Goal: Information Seeking & Learning: Find specific fact

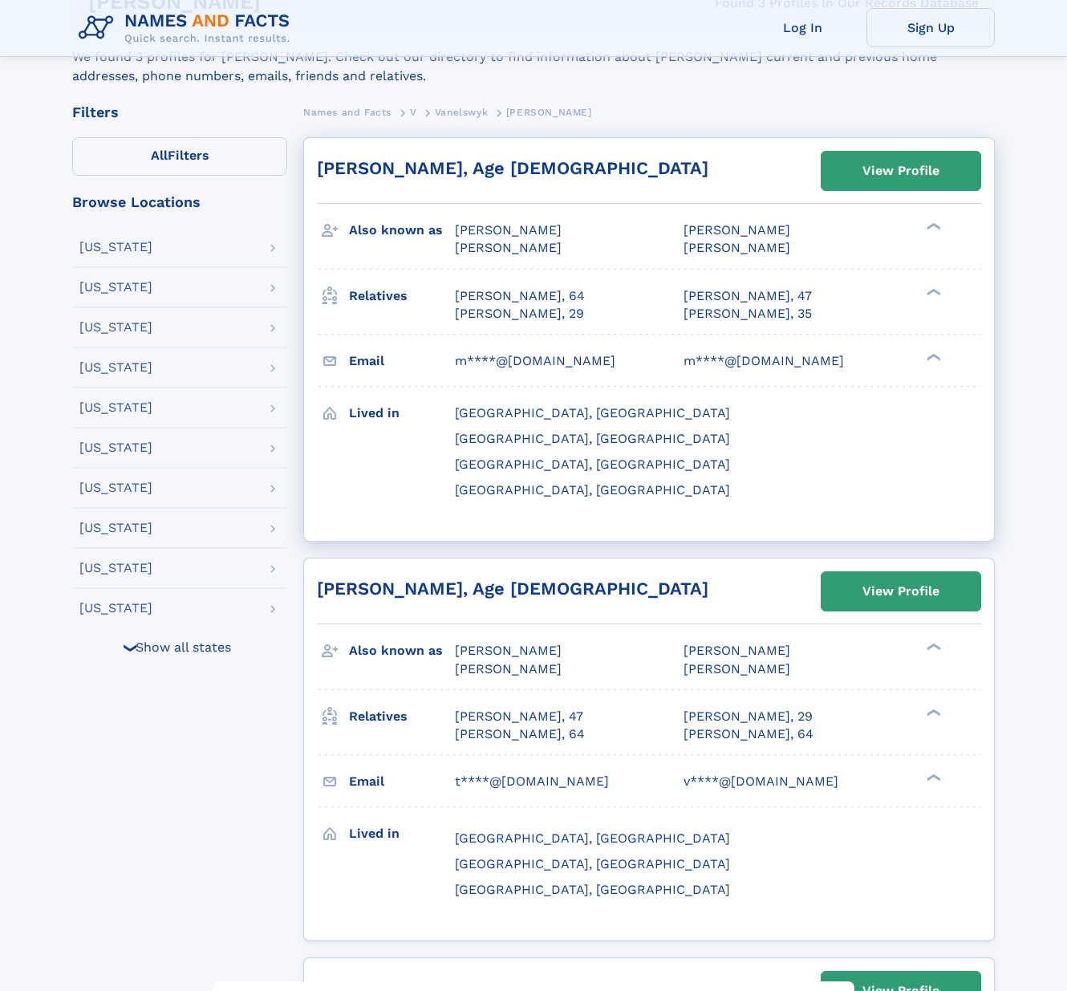
scroll to position [281, 0]
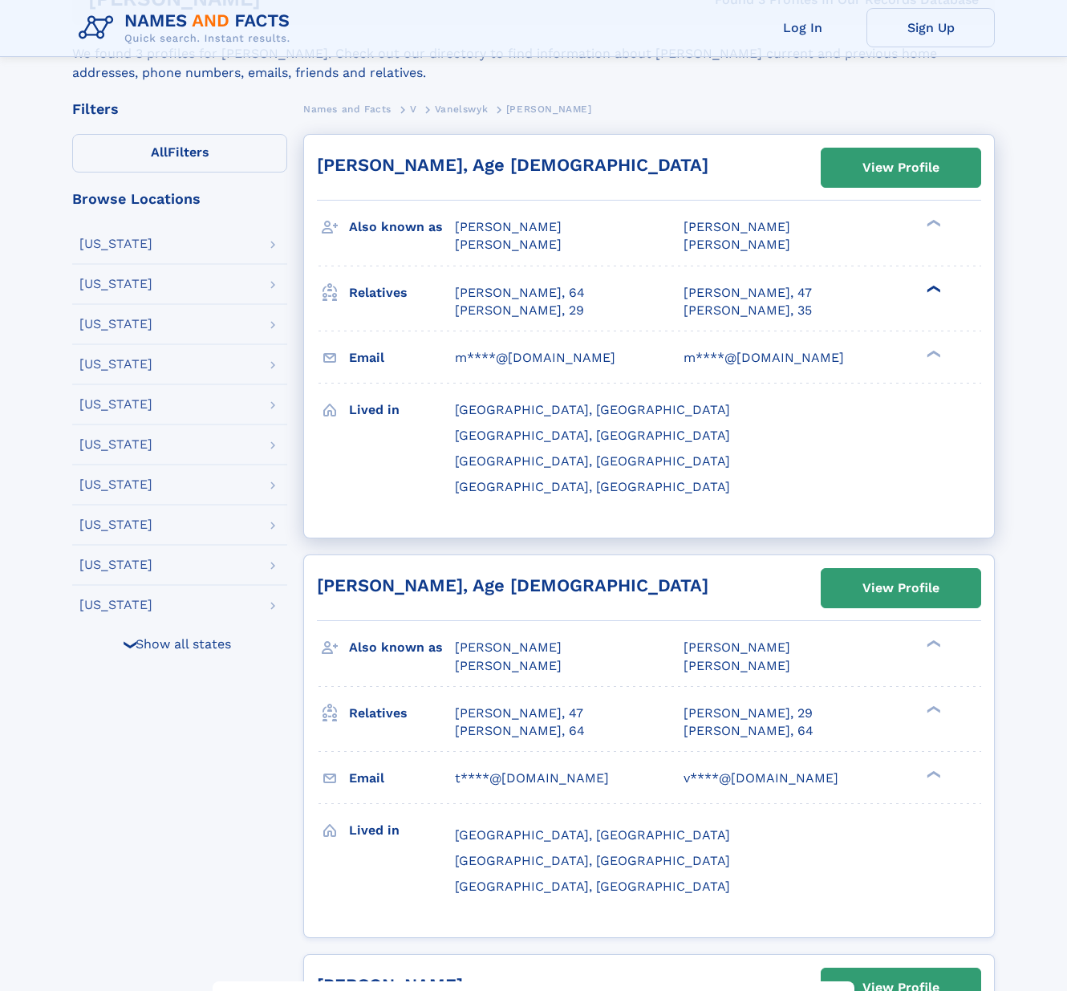
click at [927, 290] on div "❯" at bounding box center [931, 288] width 19 height 10
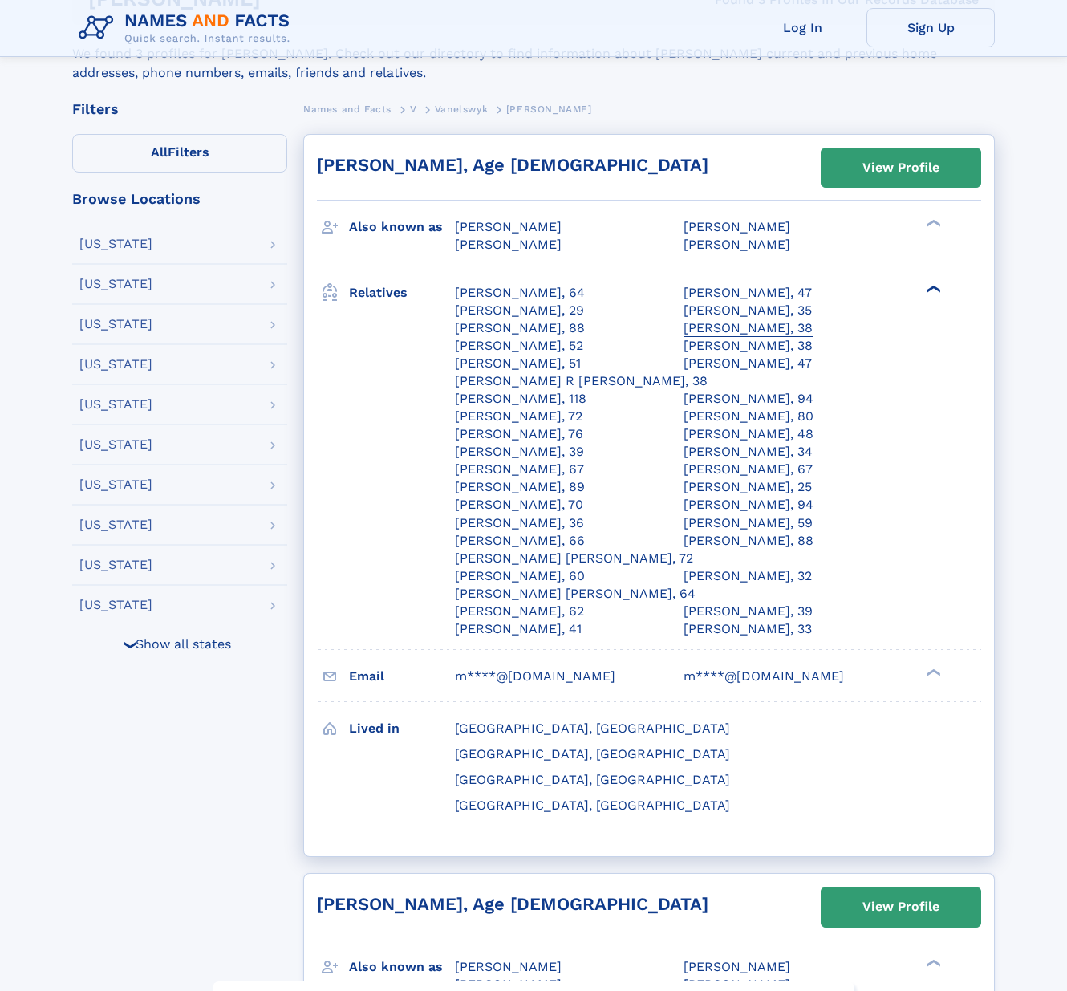
click at [746, 325] on div "Taylor C Vanelswyk, 38" at bounding box center [747, 328] width 129 height 18
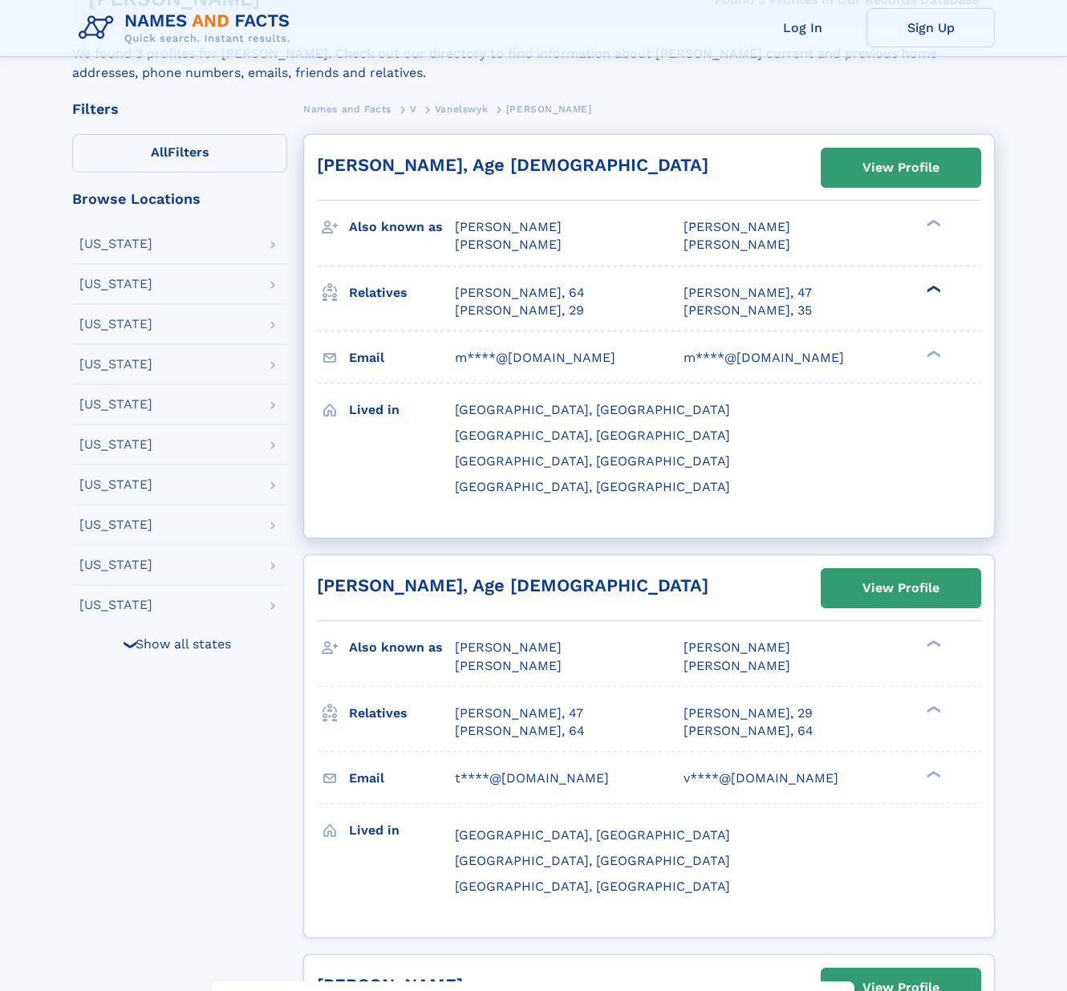
click at [931, 286] on div "❯" at bounding box center [931, 288] width 19 height 10
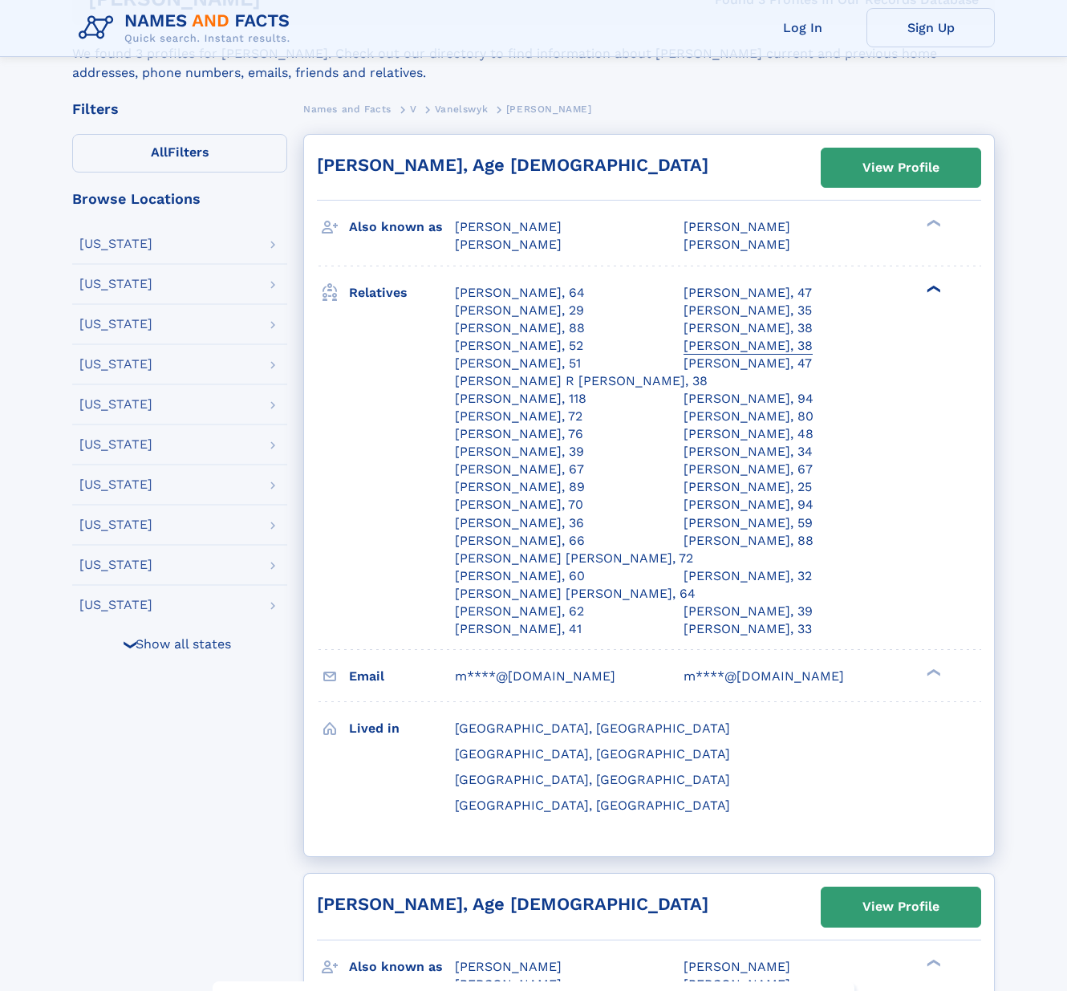
click at [749, 345] on div "Andrew Albert Delgrosso, 38" at bounding box center [747, 346] width 129 height 18
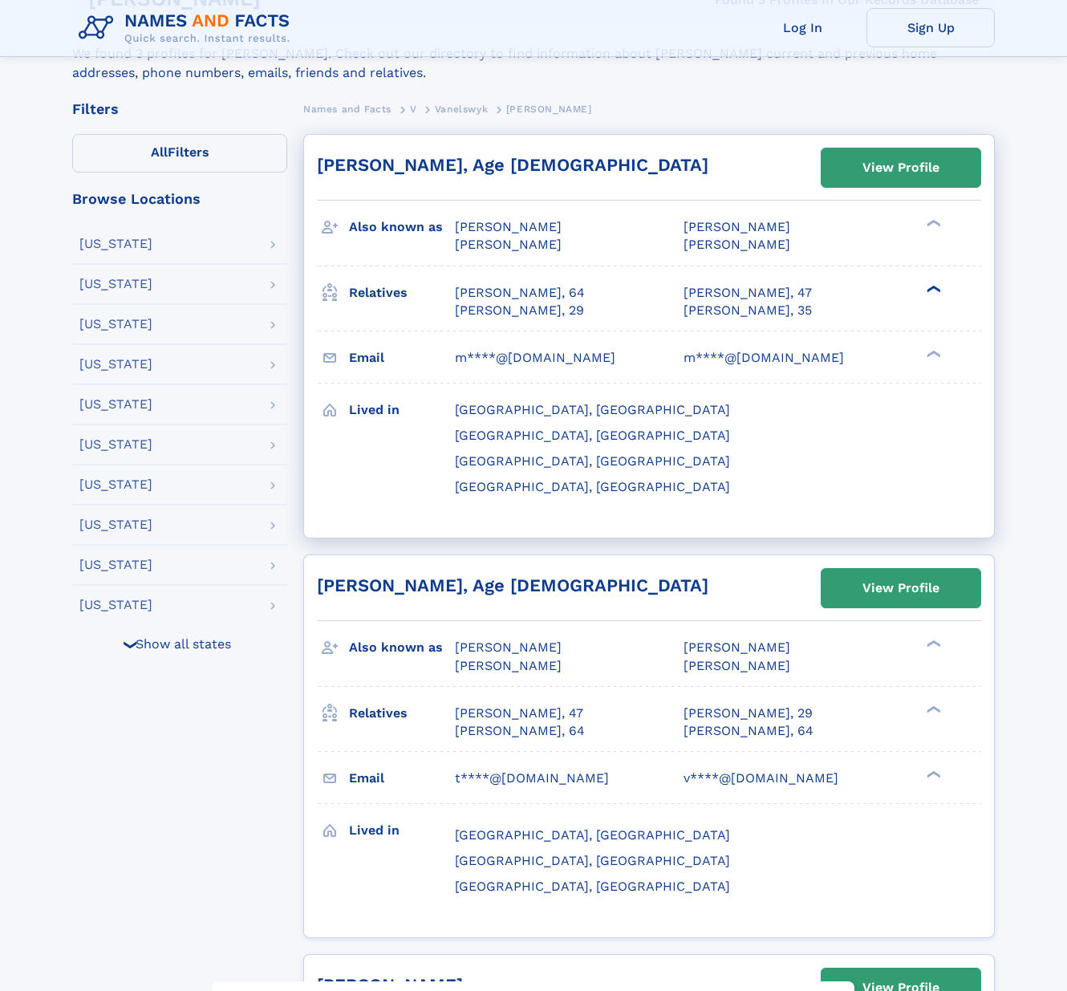
click at [930, 287] on div "❯" at bounding box center [931, 288] width 19 height 10
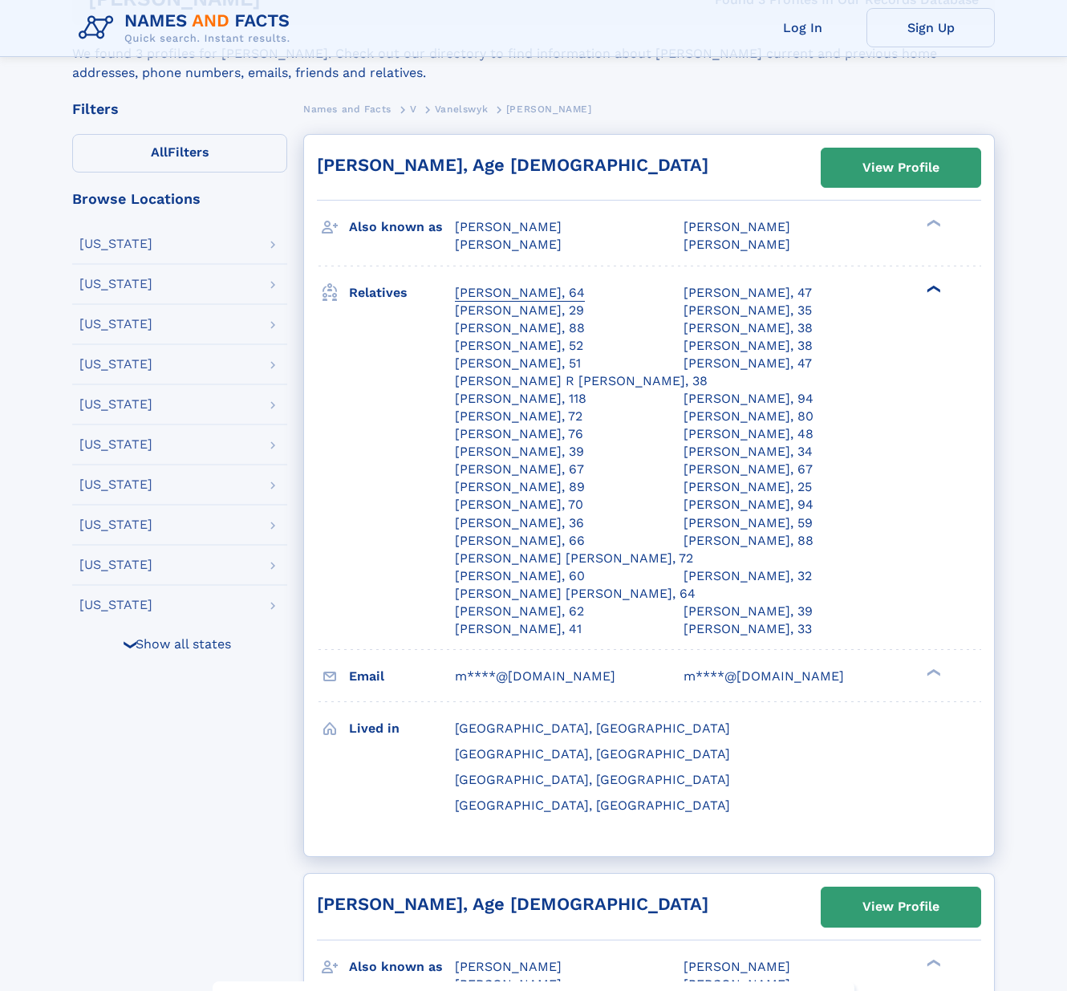
click at [512, 289] on div "Karen Cindy Vanelswyk, 64" at bounding box center [520, 293] width 130 height 18
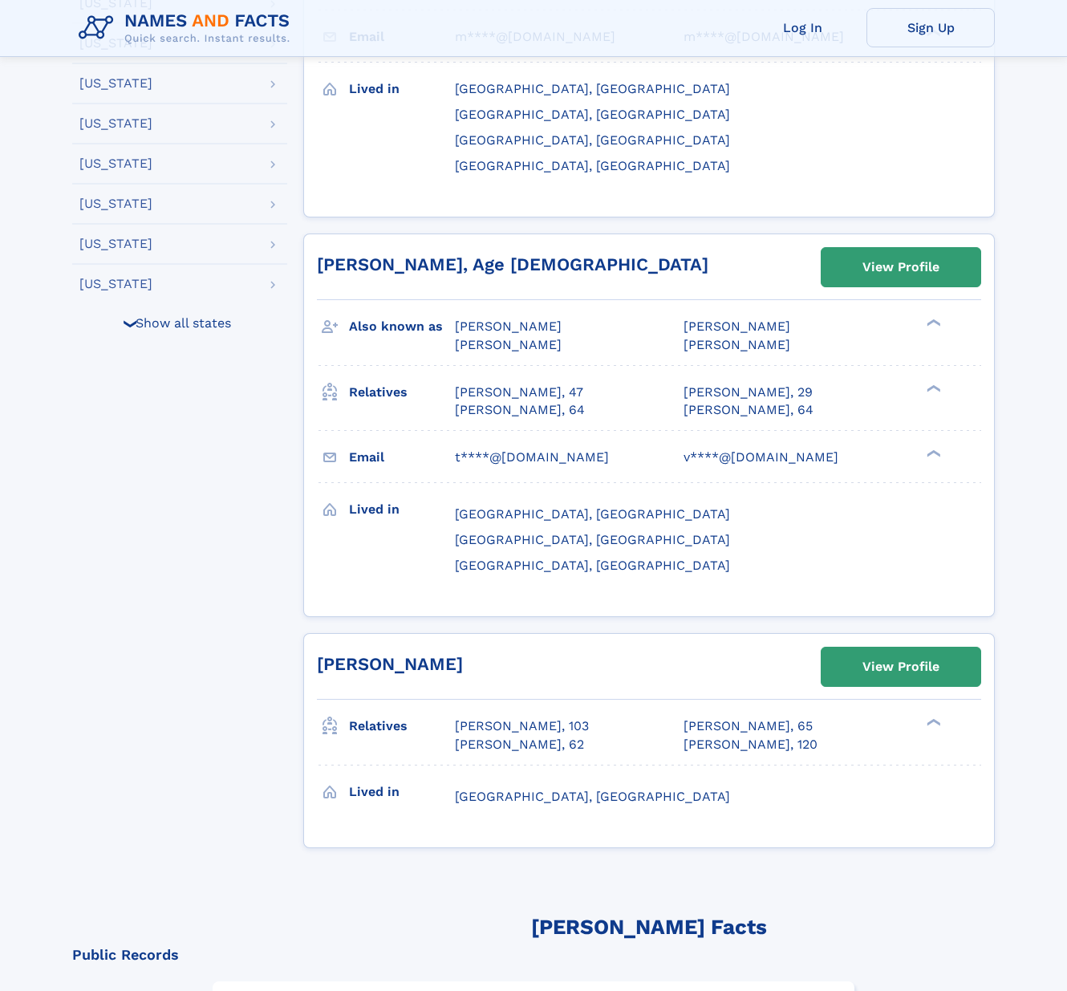
scroll to position [607, 0]
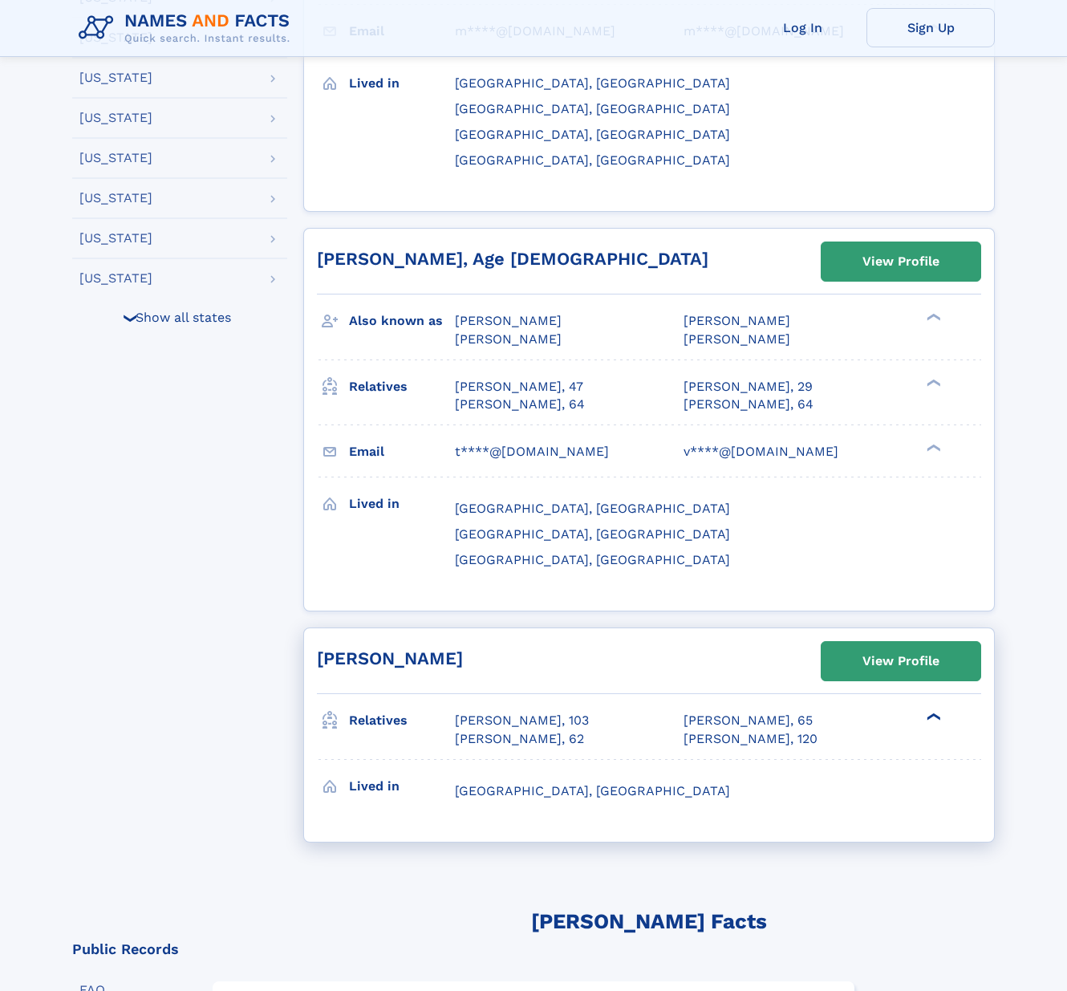
click at [932, 712] on div "❯" at bounding box center [931, 717] width 19 height 10
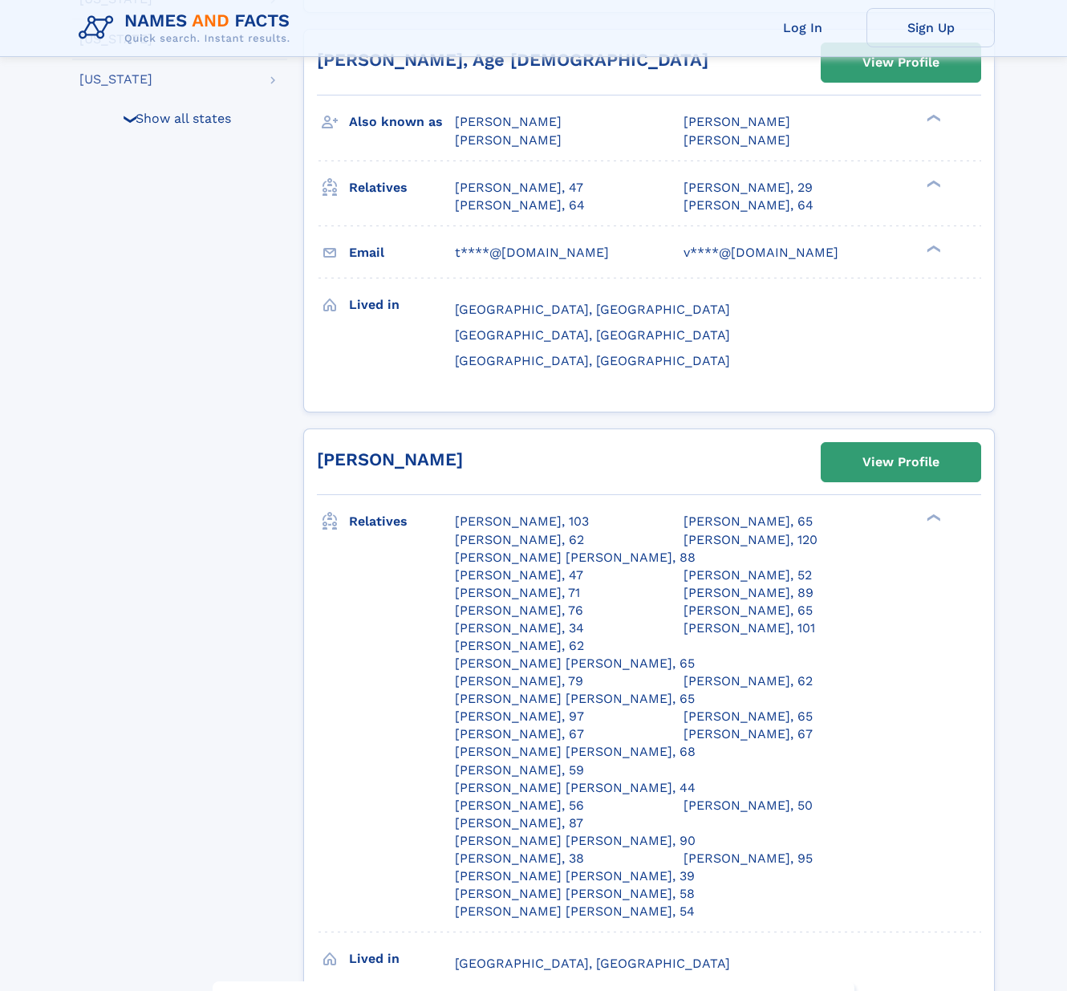
scroll to position [807, 0]
click at [468, 654] on div "Linda Marie Van Elswyk Freeman, 65" at bounding box center [575, 663] width 240 height 18
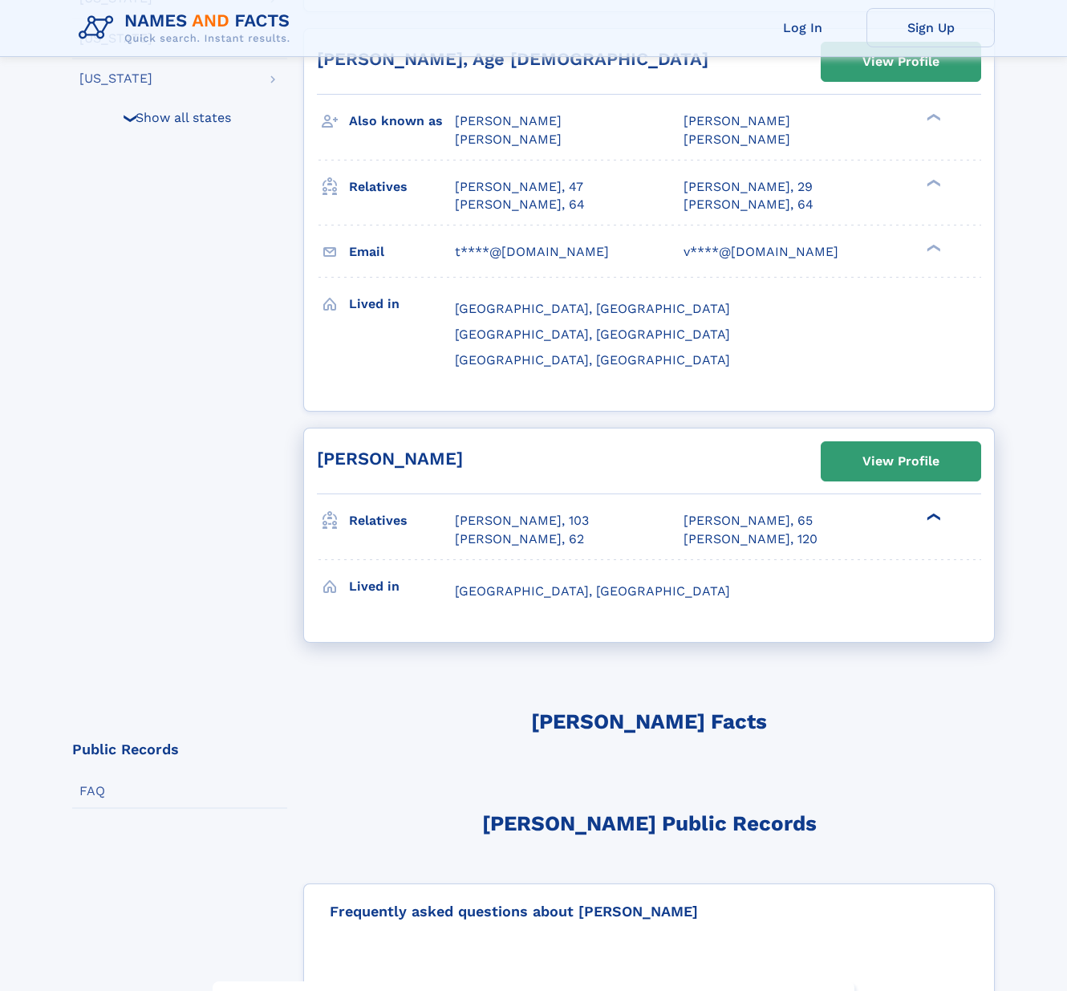
click at [468, 654] on div "Linda Marie Van Elswyk Freeman, 65" at bounding box center [575, 663] width 240 height 18
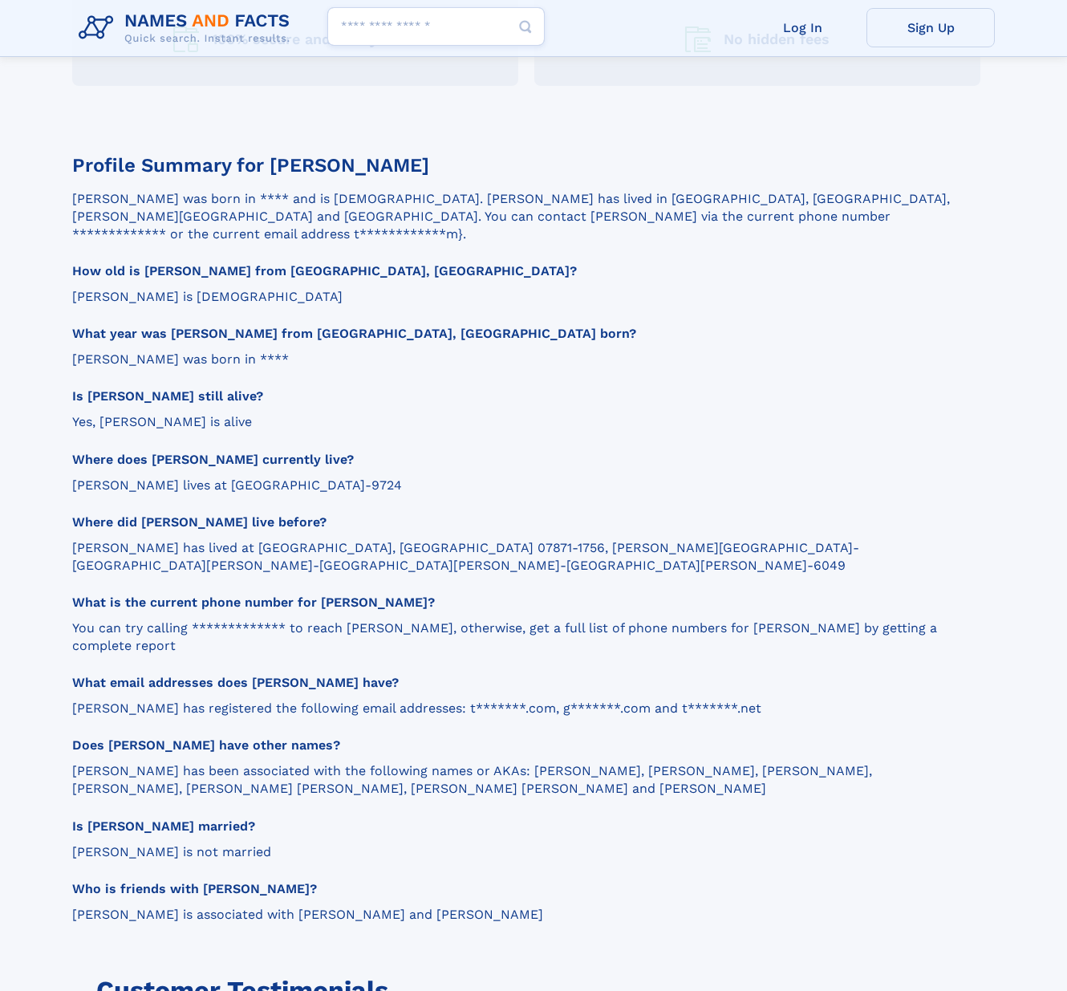
scroll to position [1583, 0]
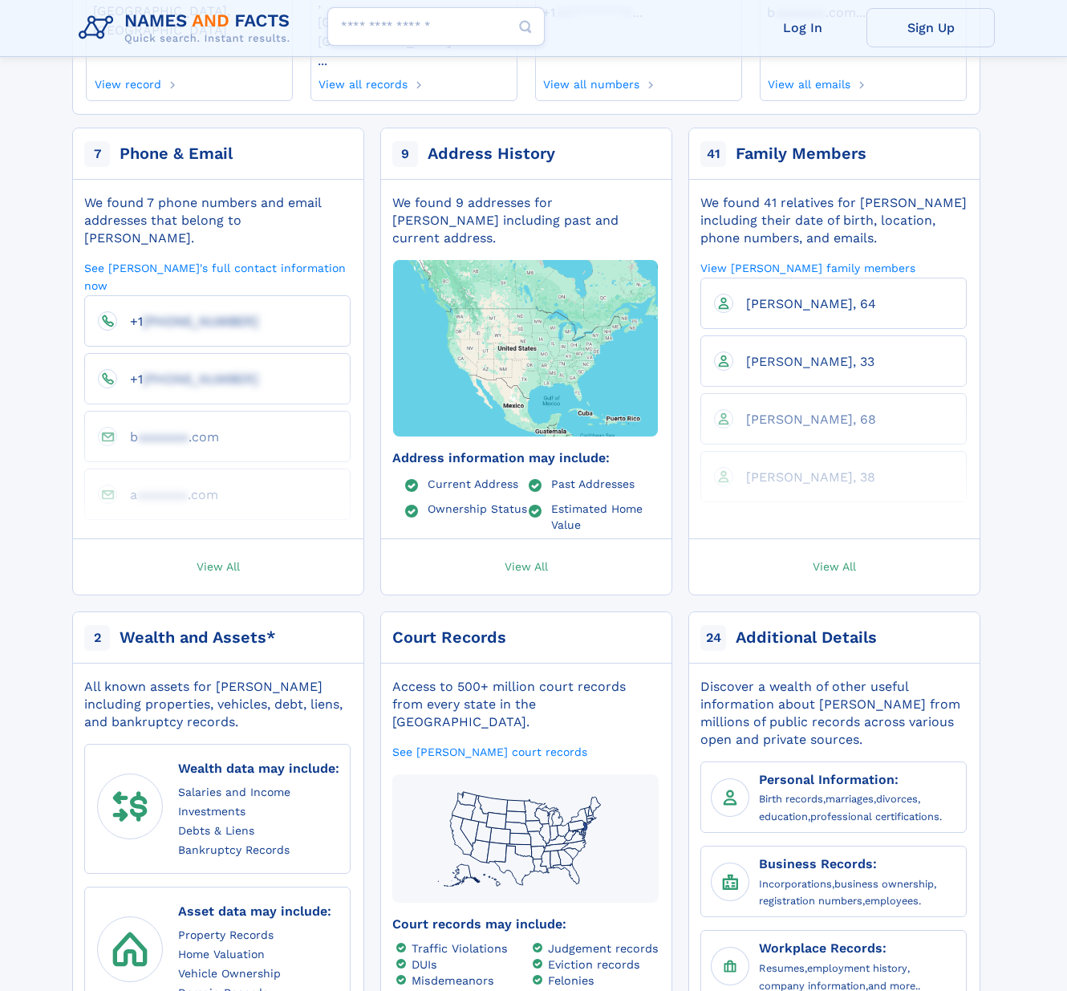
scroll to position [318, 0]
click at [801, 297] on span "Jeffrey P Delgrosso, 64" at bounding box center [811, 304] width 130 height 15
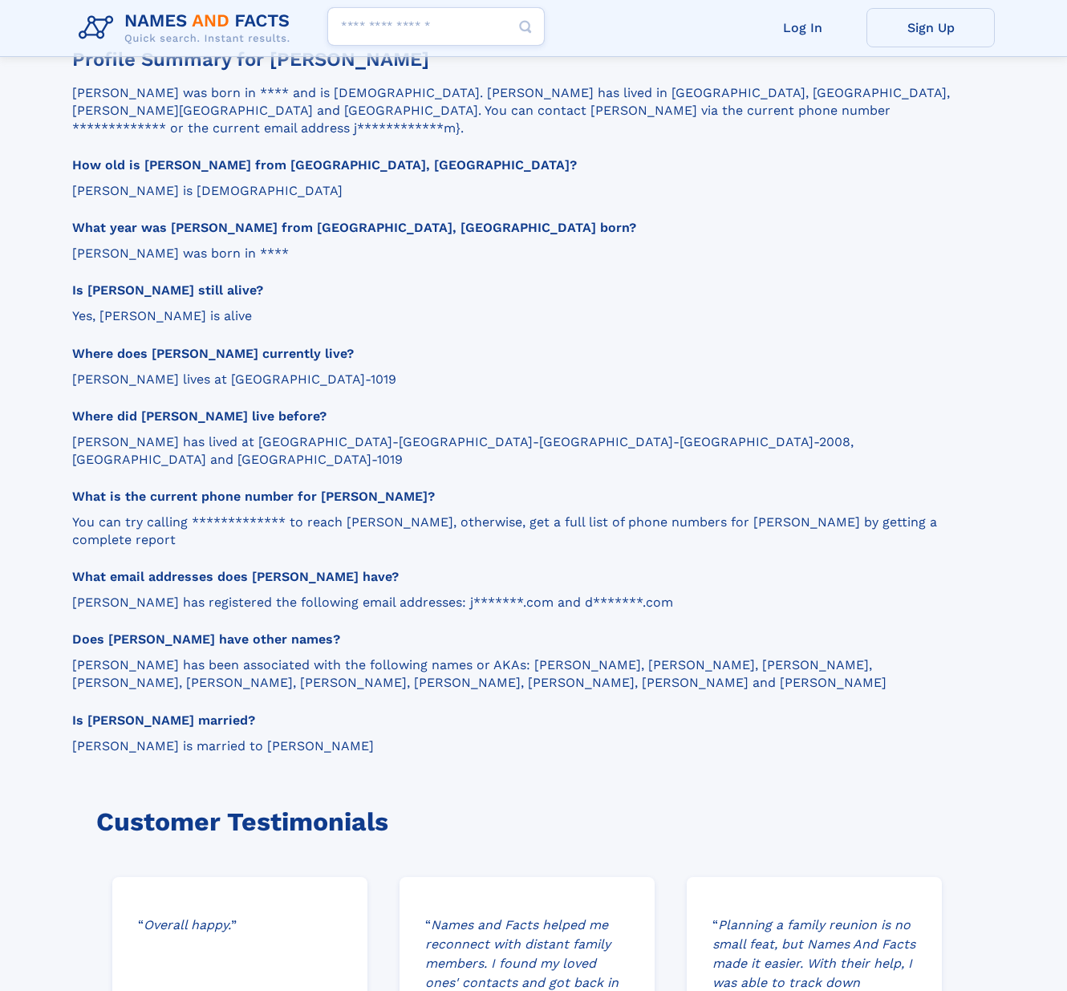
scroll to position [1634, 0]
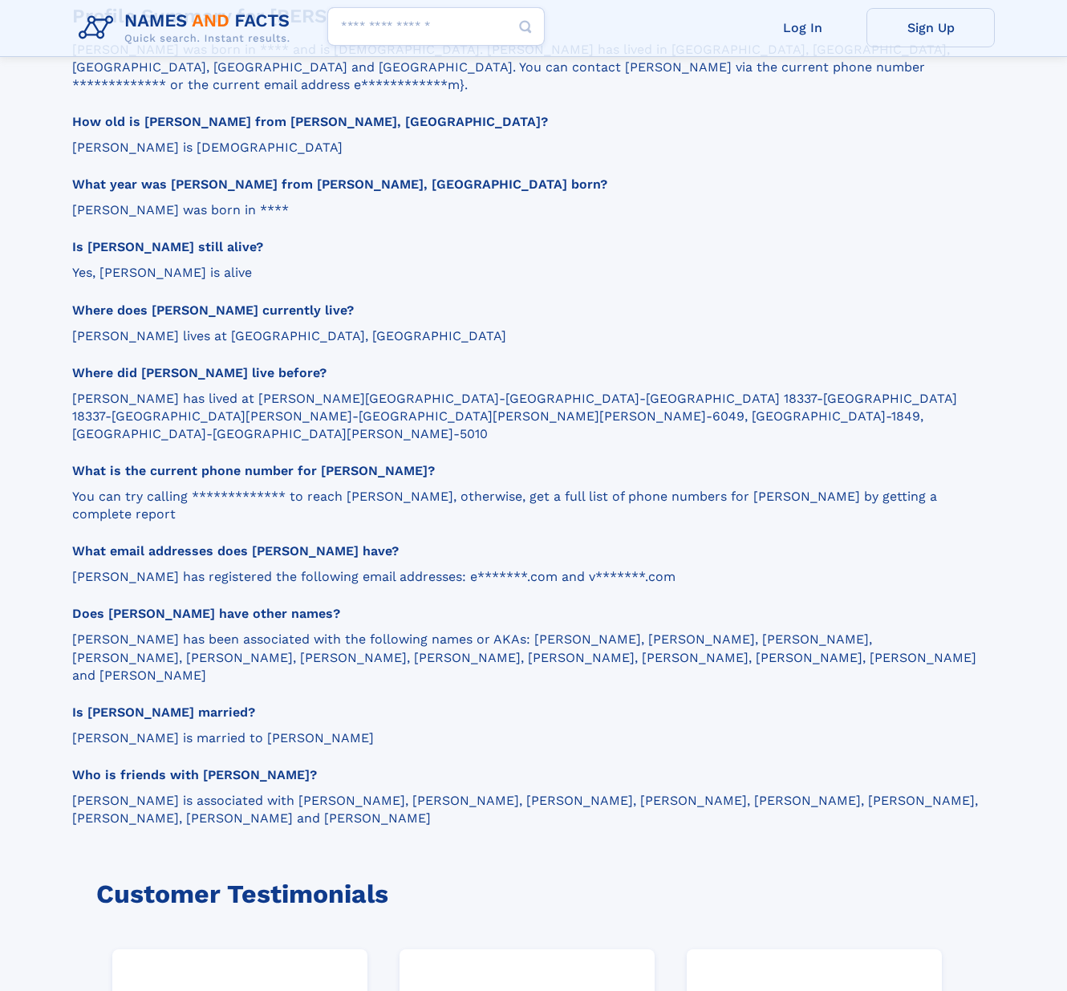
scroll to position [1714, 0]
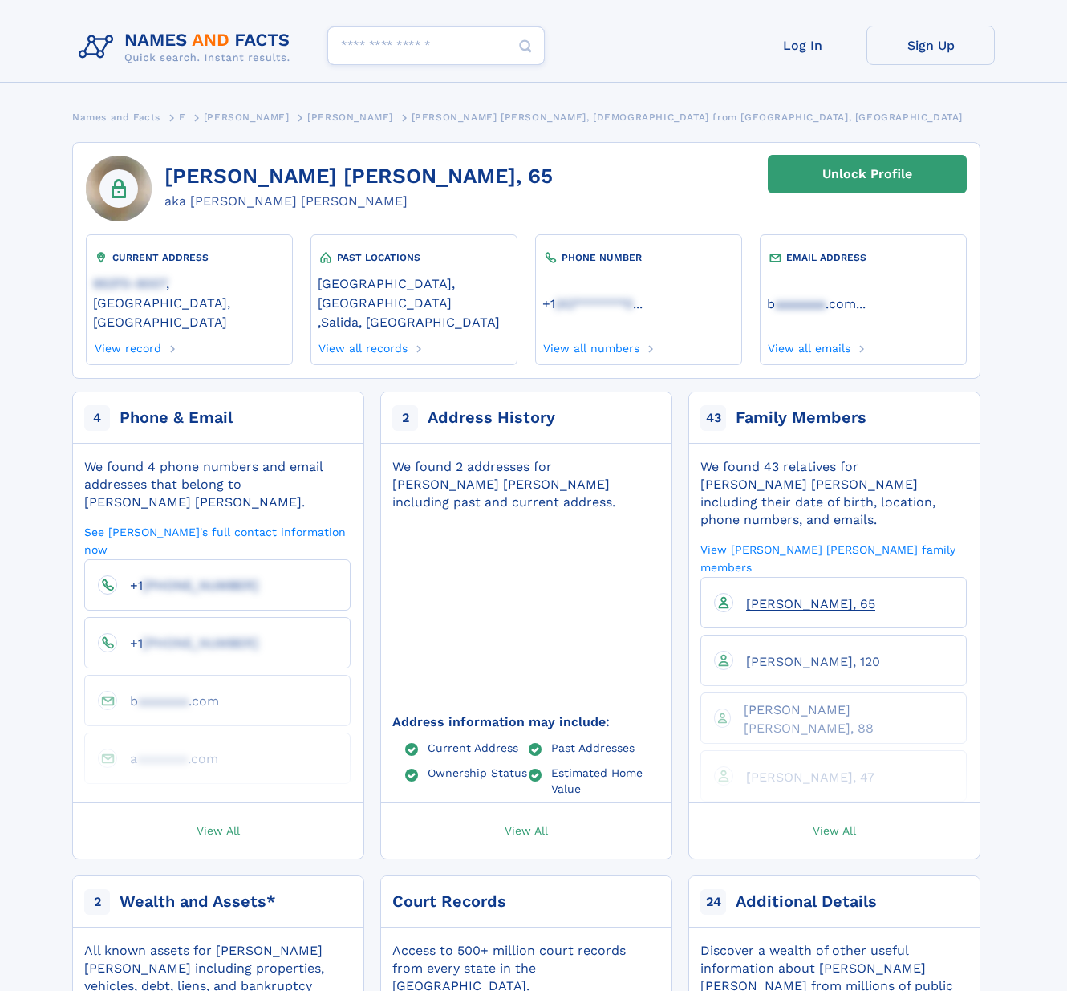
click at [820, 596] on span "Linda M Vielbaum, 65" at bounding box center [810, 603] width 129 height 15
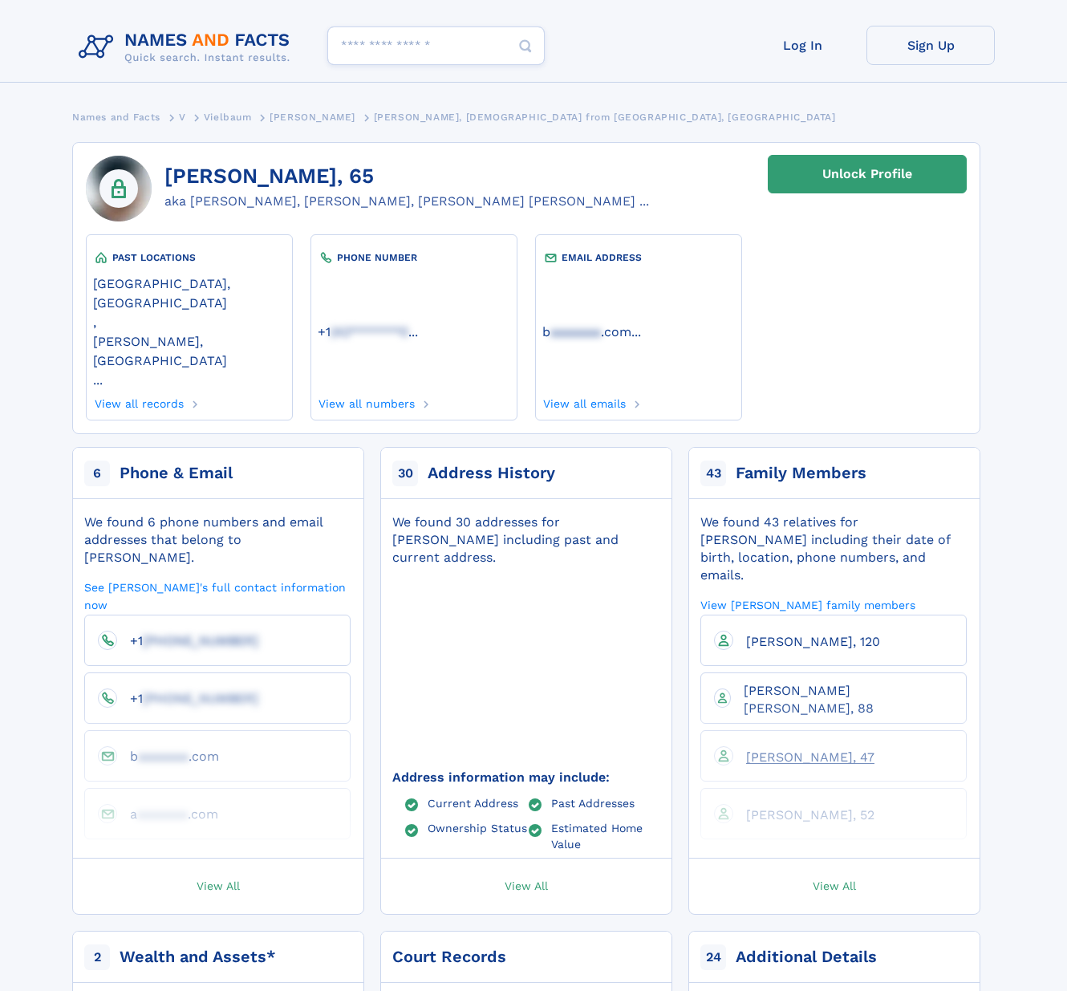
click at [798, 749] on span "Brandy L Vanelswyk, 47" at bounding box center [810, 756] width 128 height 15
click at [219, 176] on h1 "Linda M Vanelswyk, 65" at bounding box center [406, 176] width 485 height 24
click at [211, 182] on h1 "Linda M Vanelswyk, 65" at bounding box center [406, 176] width 485 height 24
click at [201, 170] on h1 "Linda M Vanelswyk, 65" at bounding box center [406, 176] width 485 height 24
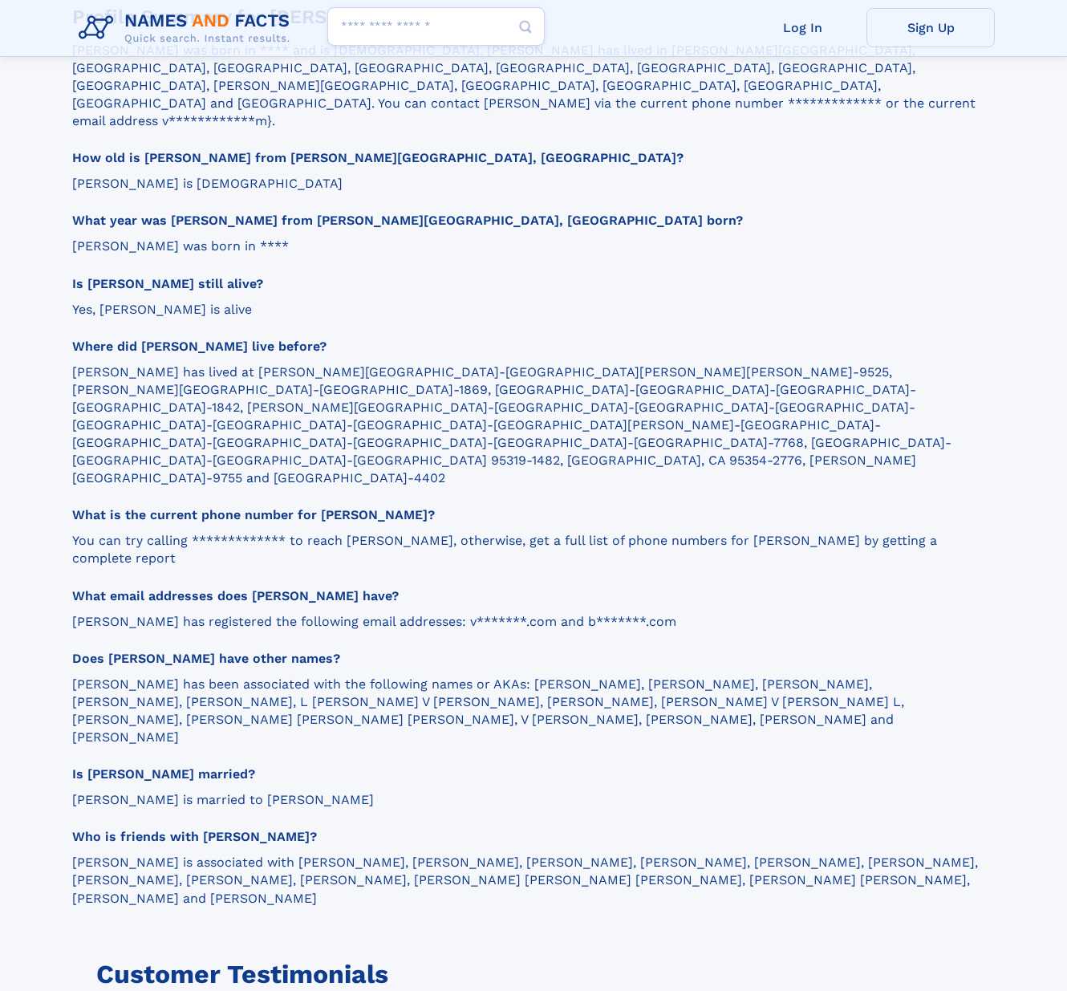
scroll to position [1696, 0]
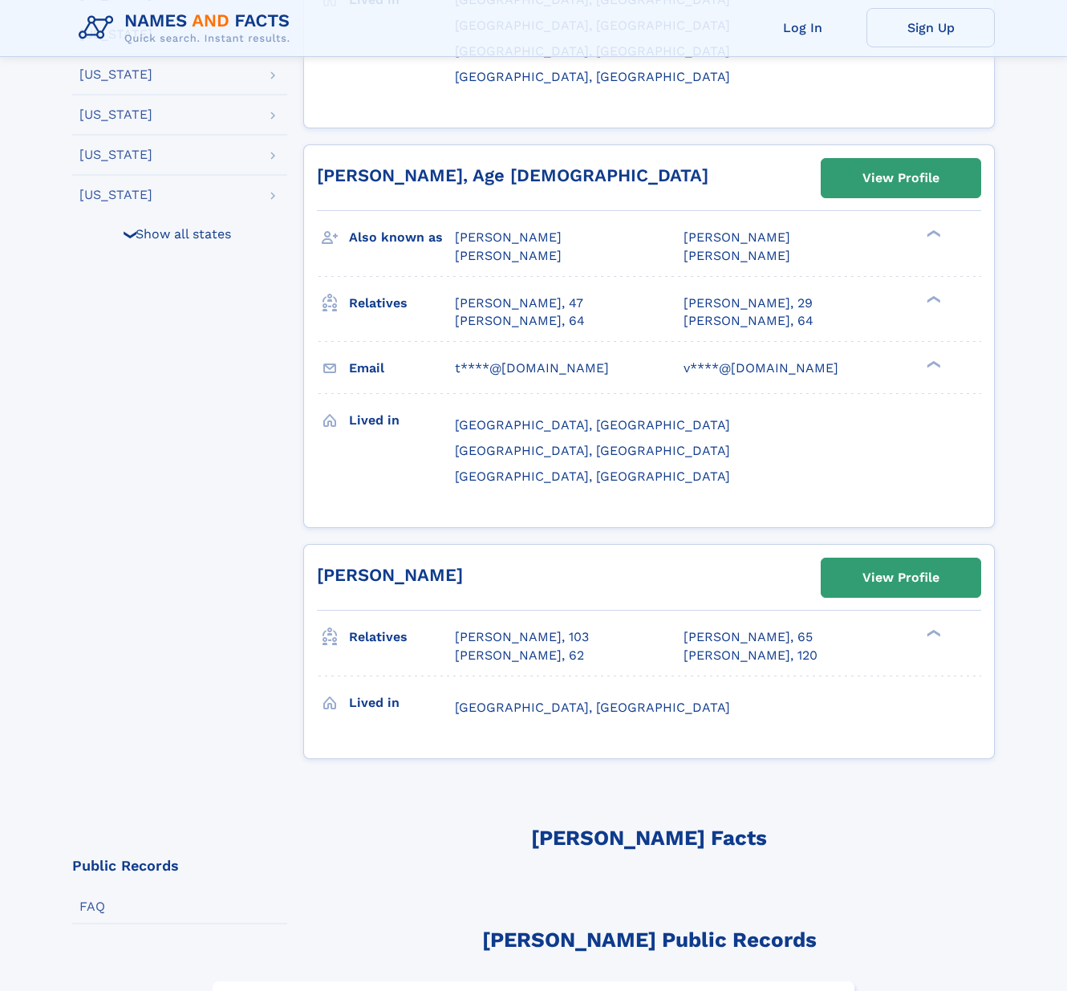
scroll to position [692, 0]
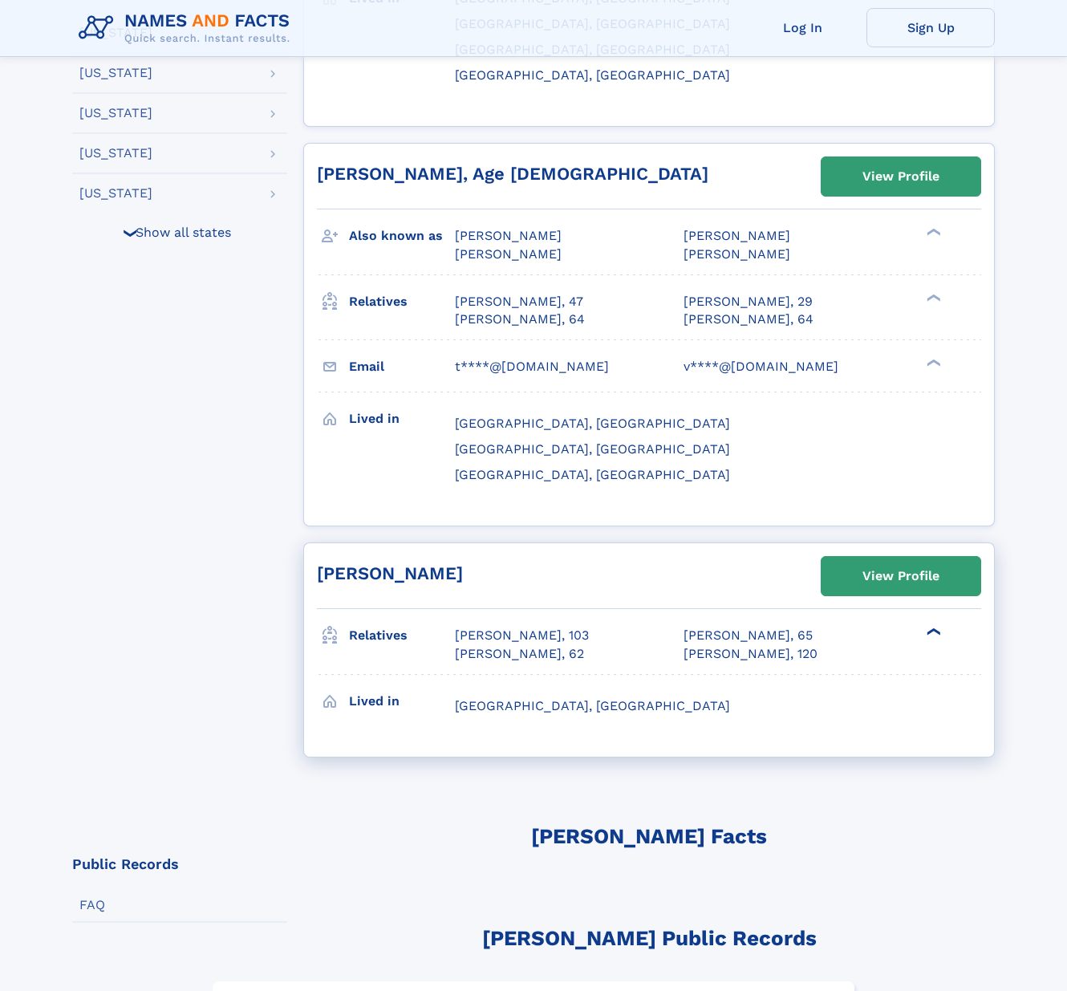
click at [929, 626] on div "❯" at bounding box center [931, 631] width 19 height 10
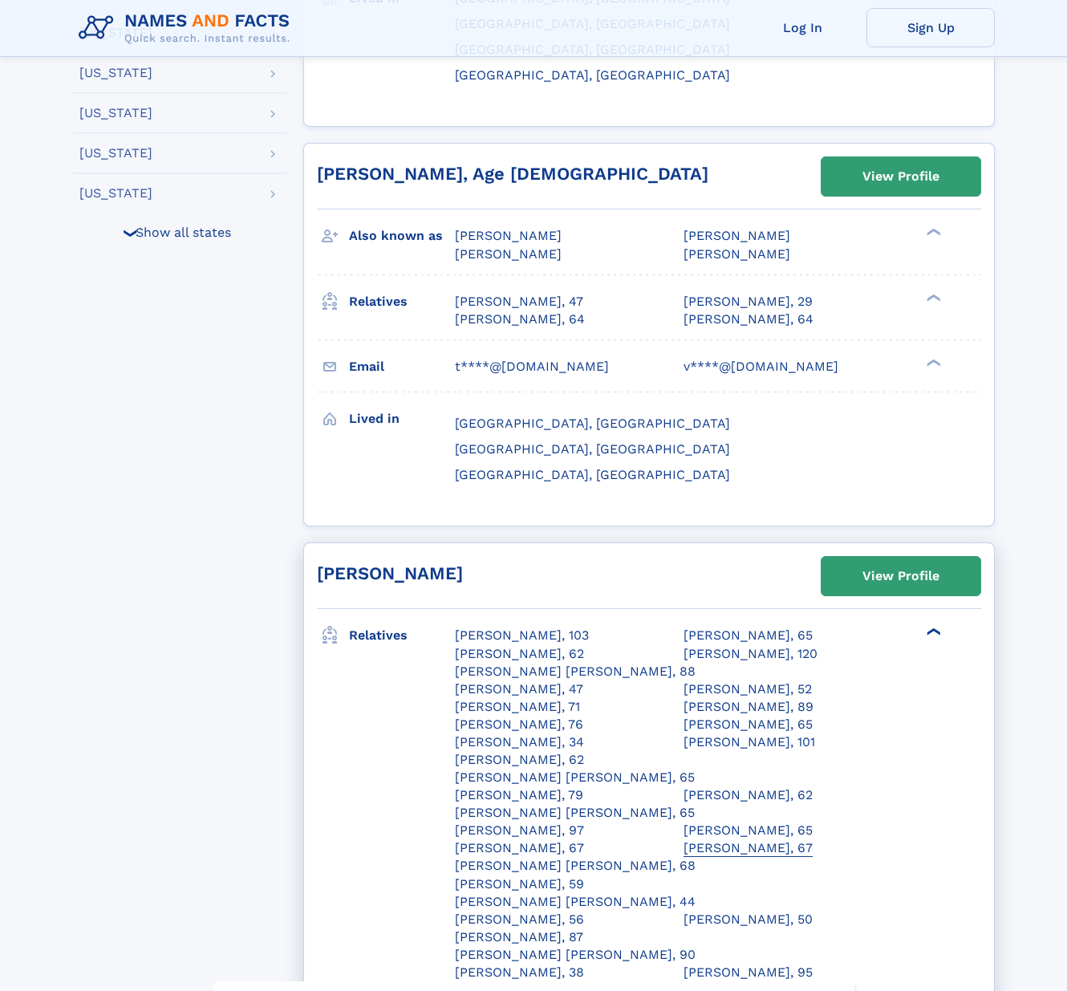
click at [683, 839] on div "Robert Lee Vanelswyk, 67" at bounding box center [747, 848] width 129 height 18
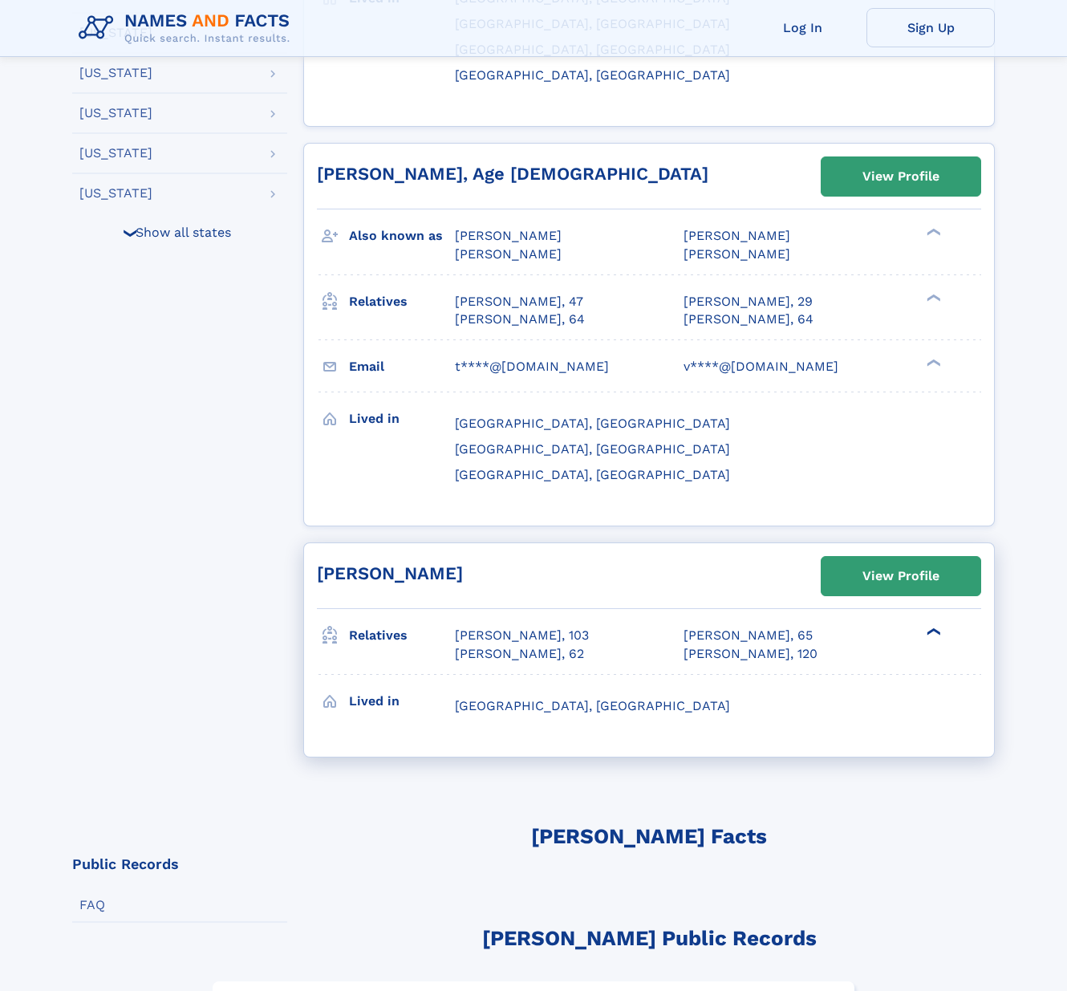
click at [930, 622] on div "❯" at bounding box center [938, 631] width 23 height 19
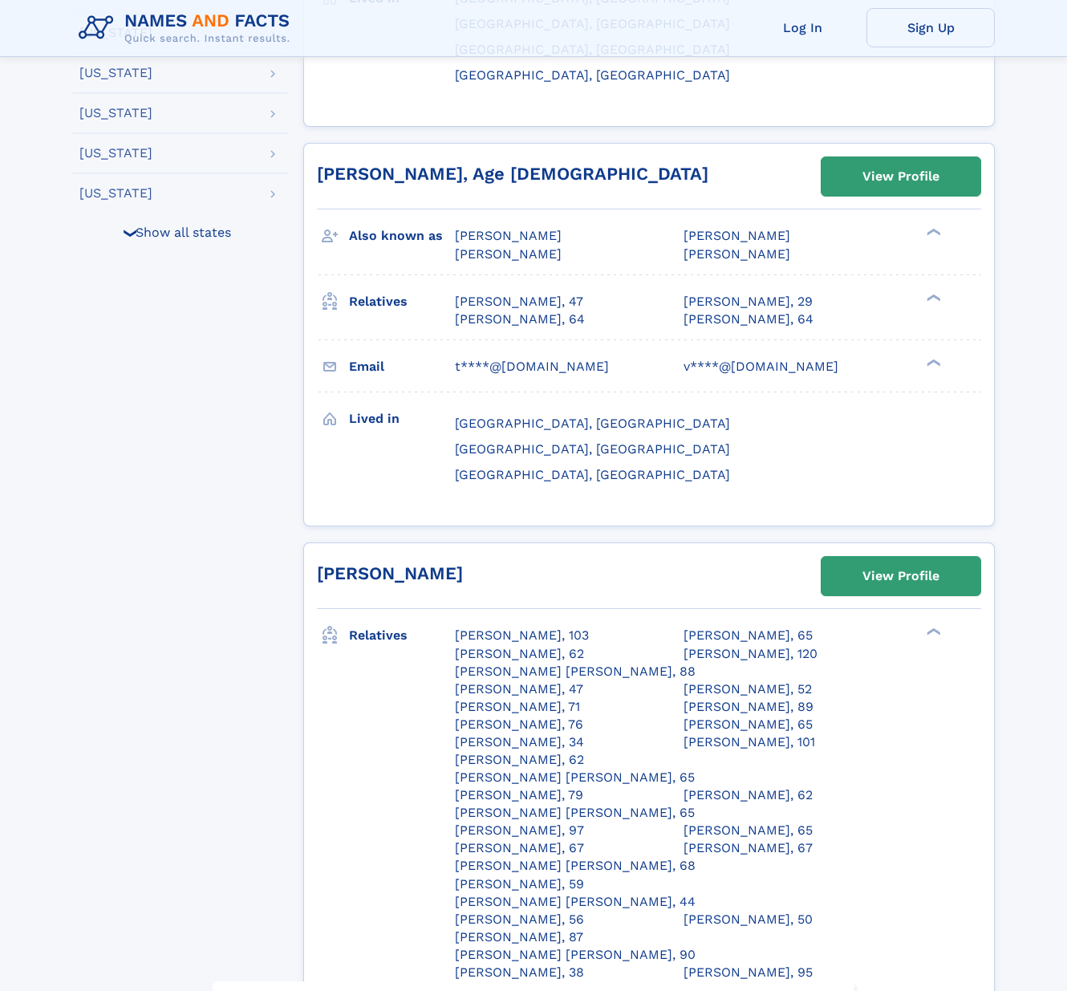
scroll to position [696, 0]
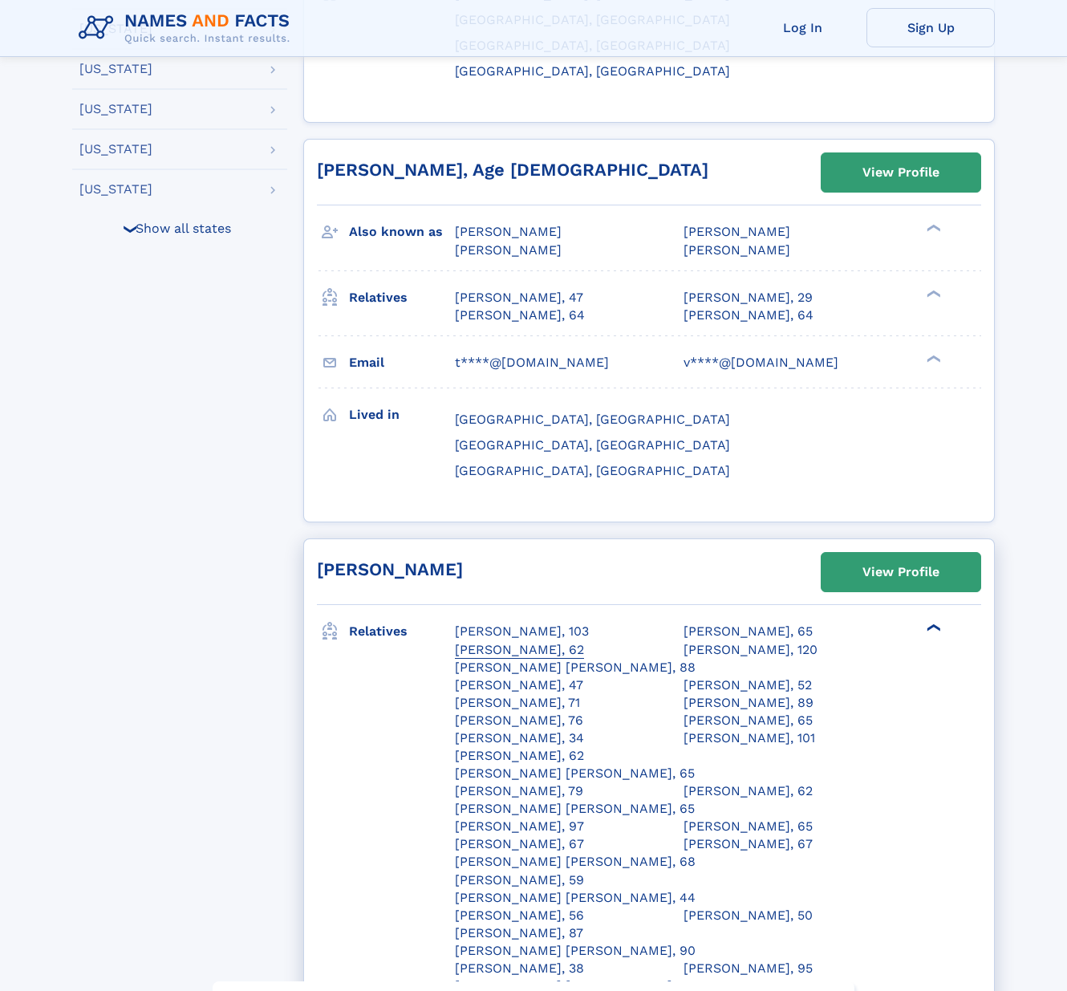
click at [466, 641] on div "Lorraine J Vanelswyk, 62" at bounding box center [519, 650] width 129 height 18
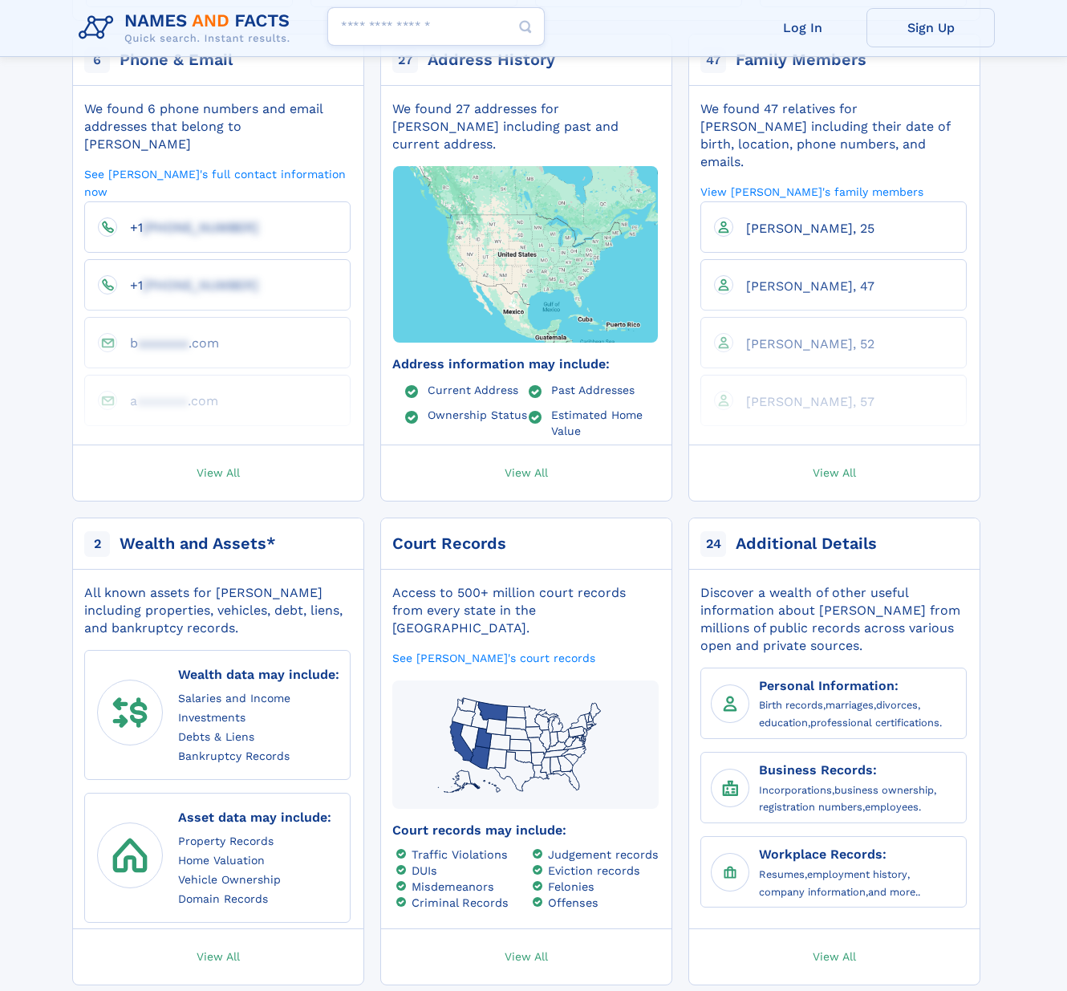
scroll to position [354, 0]
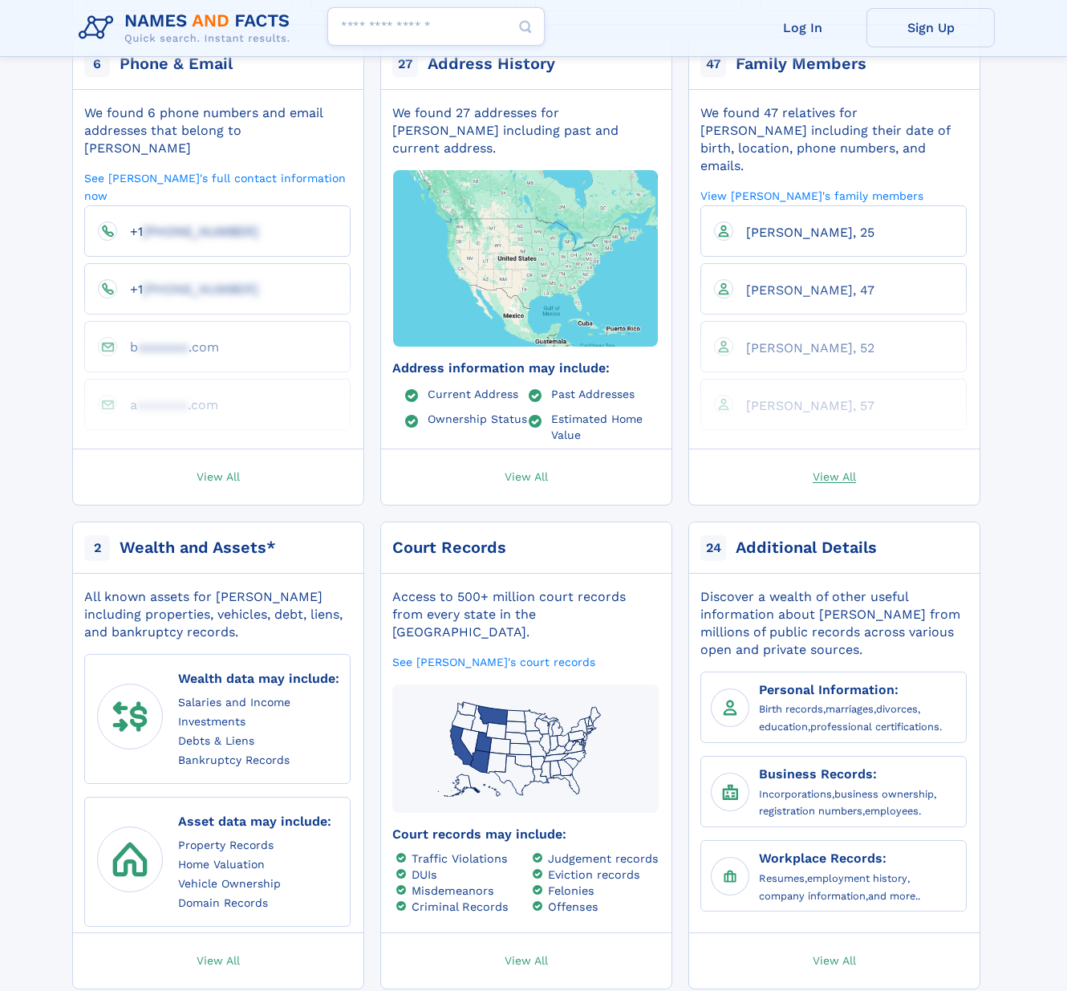
click at [827, 468] on span "View All" at bounding box center [834, 475] width 43 height 14
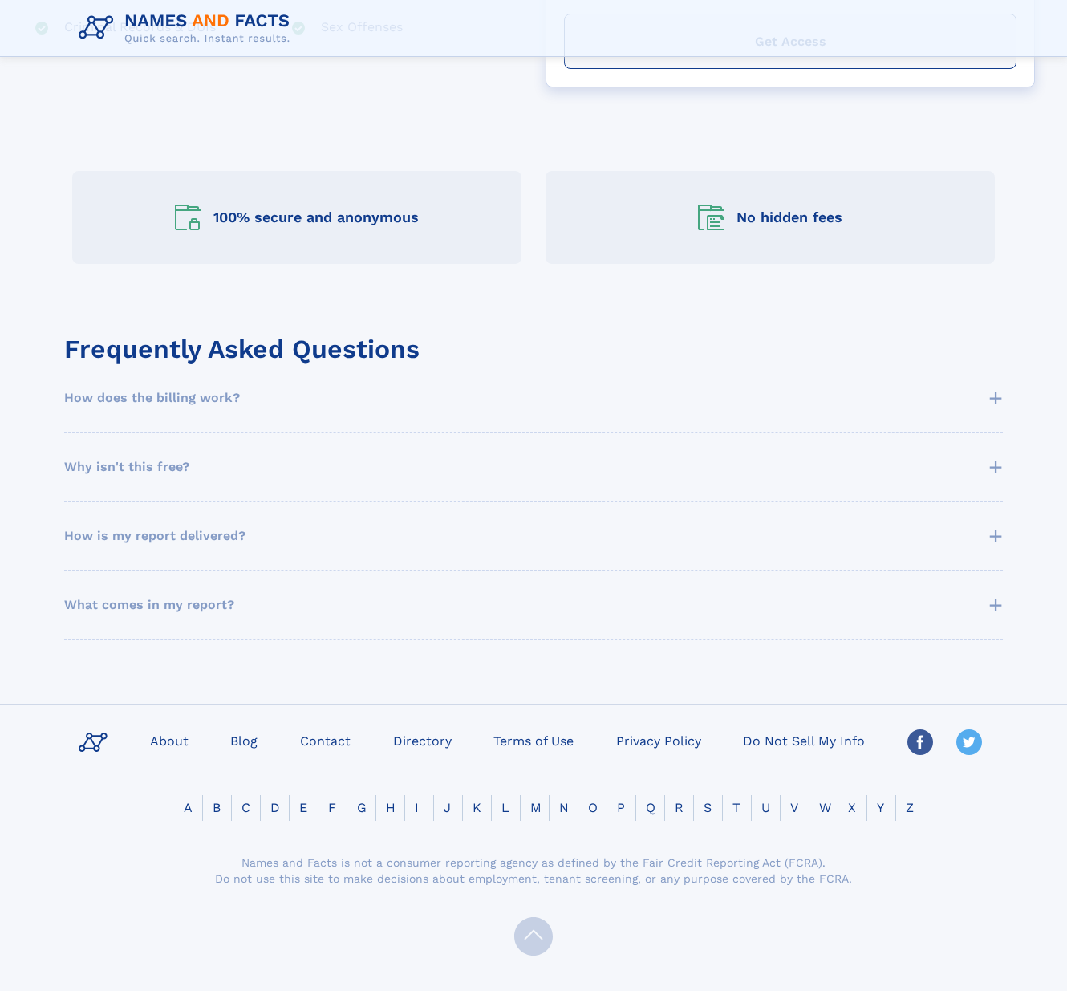
scroll to position [646, 0]
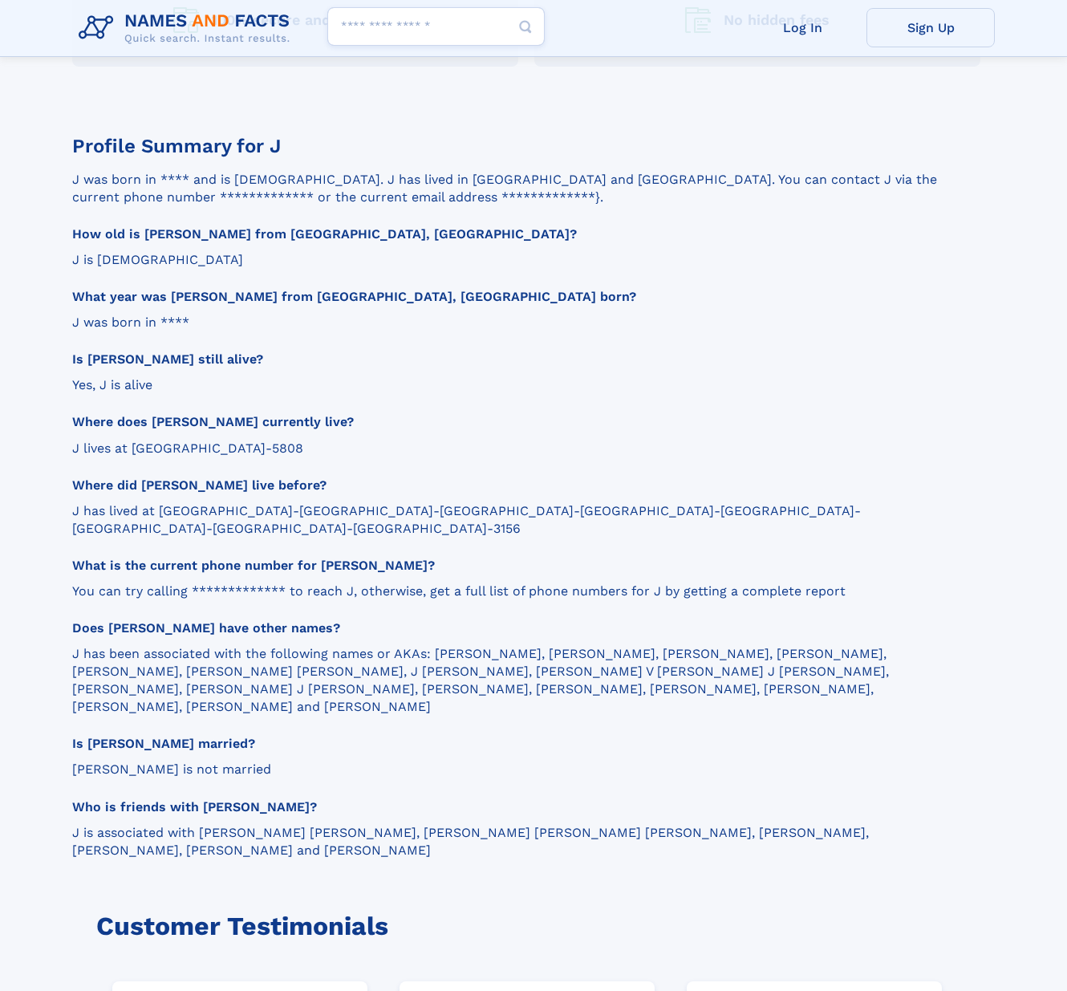
scroll to position [1587, 0]
